Goal: Find specific page/section: Find specific page/section

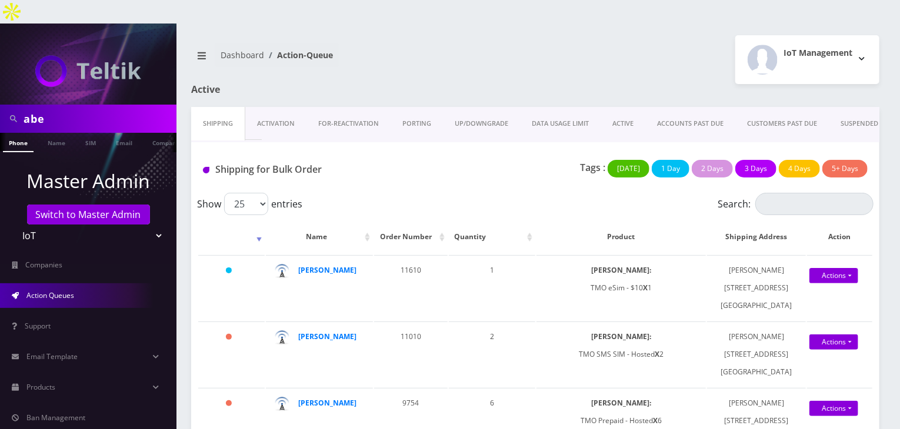
drag, startPoint x: 71, startPoint y: 96, endPoint x: 10, endPoint y: 97, distance: 61.1
click at [10, 108] on div "abe" at bounding box center [88, 119] width 170 height 22
type input "atrigos"
click at [129, 133] on link "Company" at bounding box center [129, 142] width 39 height 19
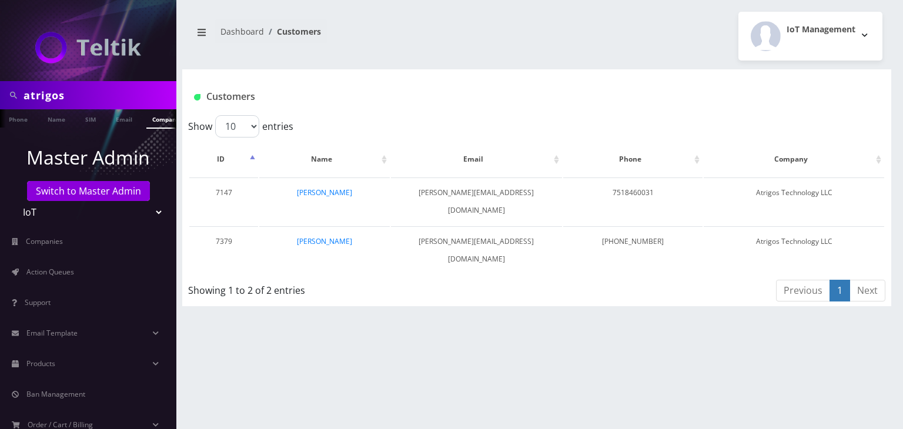
click at [327, 193] on link "[PERSON_NAME]" at bounding box center [324, 193] width 55 height 10
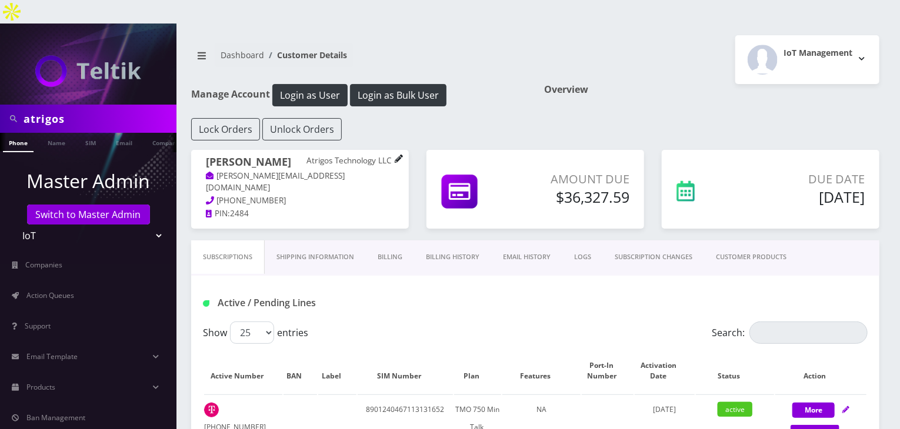
click at [402, 155] on icon at bounding box center [398, 159] width 8 height 8
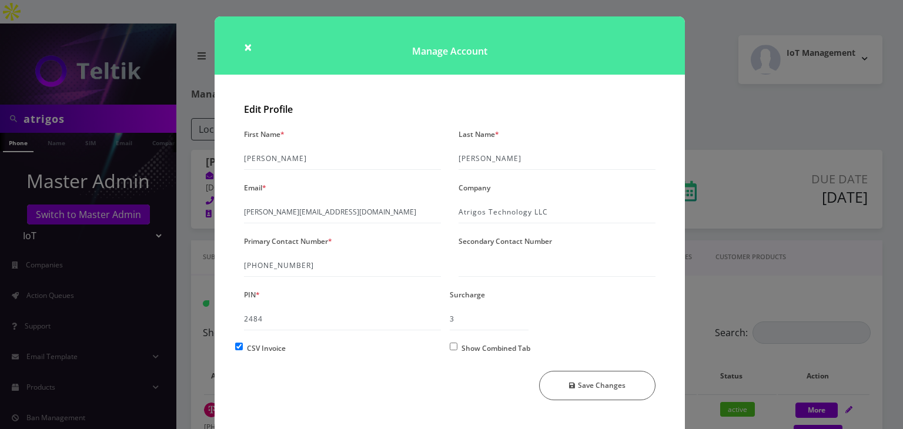
click at [729, 220] on div "× Manage Account Edit Profile First Name * Steve Last Name * Anderson Email * s…" at bounding box center [451, 214] width 903 height 429
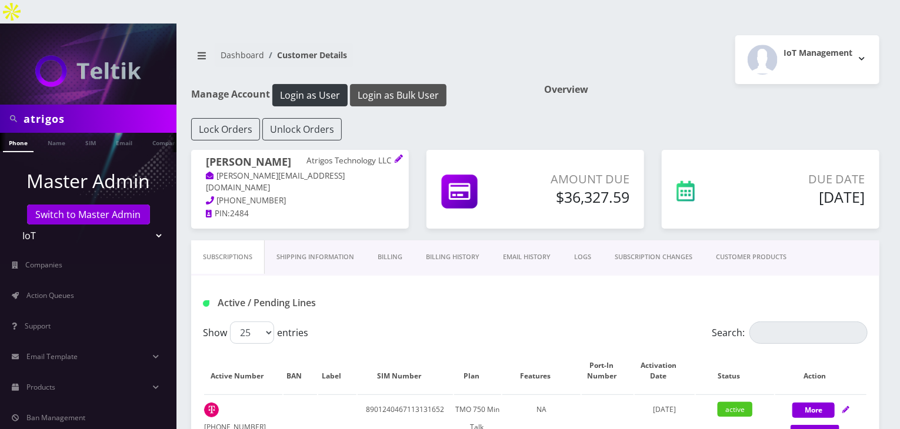
click at [388, 84] on button "Login as Bulk User" at bounding box center [398, 95] width 96 height 22
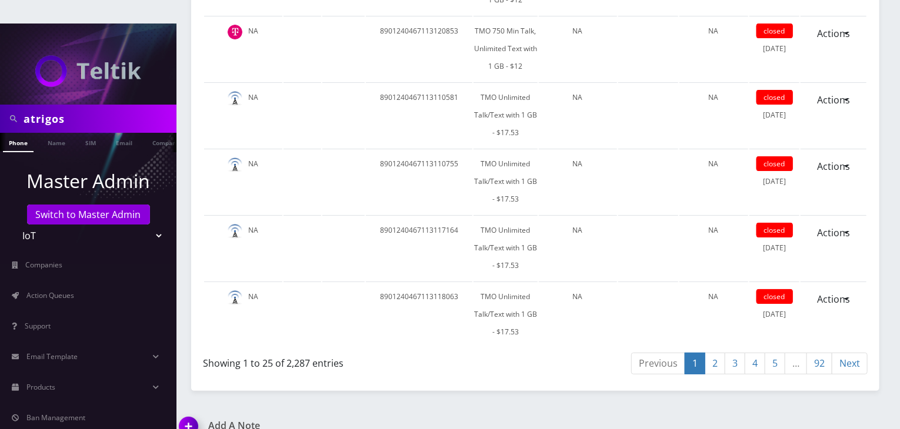
scroll to position [4523, 0]
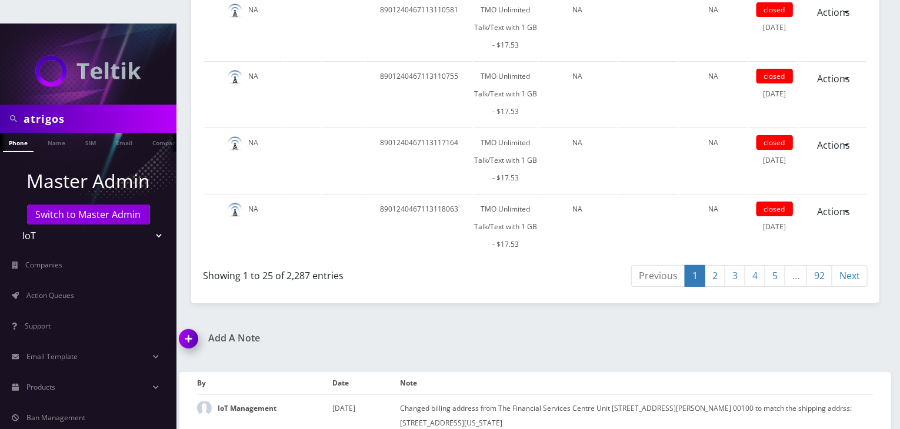
drag, startPoint x: 62, startPoint y: 97, endPoint x: 0, endPoint y: 87, distance: 63.1
click at [0, 105] on div "atrigos" at bounding box center [88, 119] width 176 height 28
type input "vivek"
click at [57, 133] on link "Name" at bounding box center [56, 142] width 29 height 19
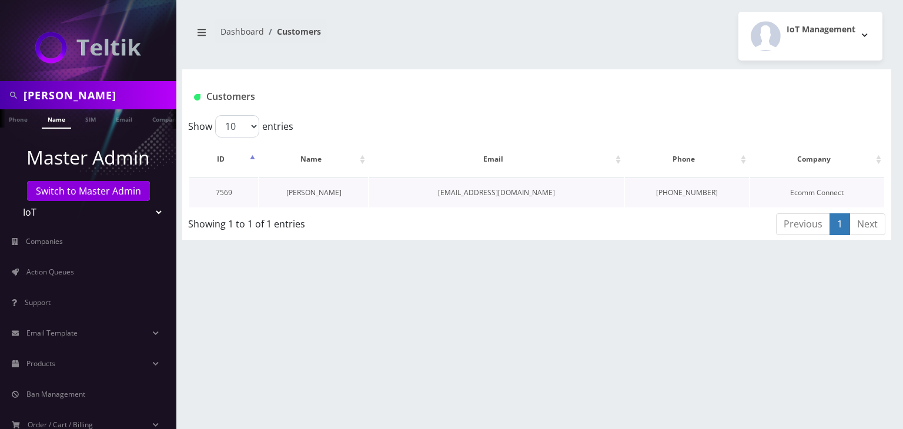
click at [322, 195] on link "[PERSON_NAME]" at bounding box center [313, 193] width 55 height 10
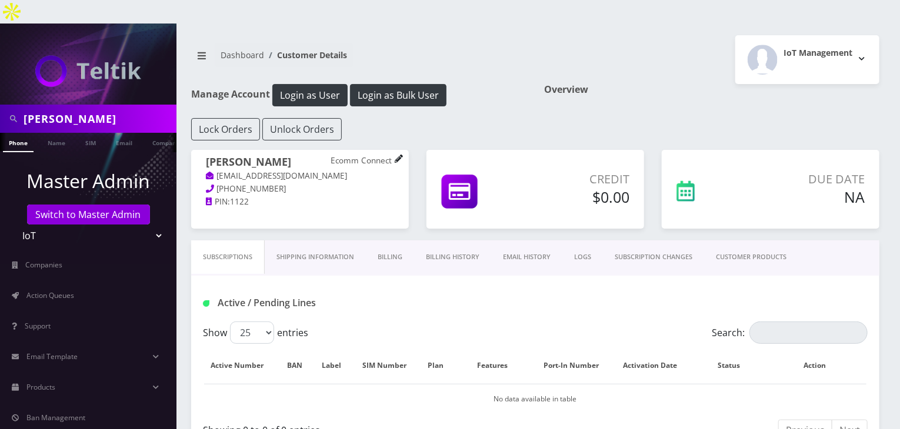
click at [400, 155] on icon at bounding box center [398, 159] width 8 height 8
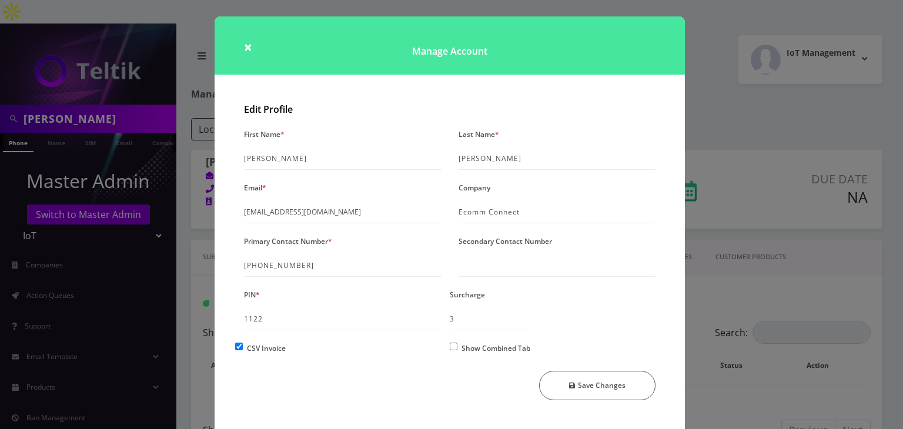
click at [717, 91] on div "× Manage Account Edit Profile First Name * Vivek Last Name * Kumar Email * ecom…" at bounding box center [451, 214] width 903 height 429
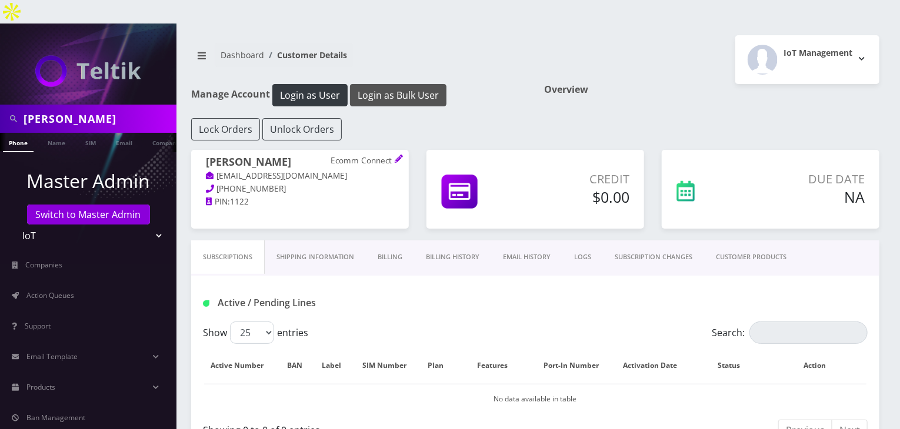
click at [412, 84] on button "Login as Bulk User" at bounding box center [398, 95] width 96 height 22
